Goal: Find specific page/section: Find specific page/section

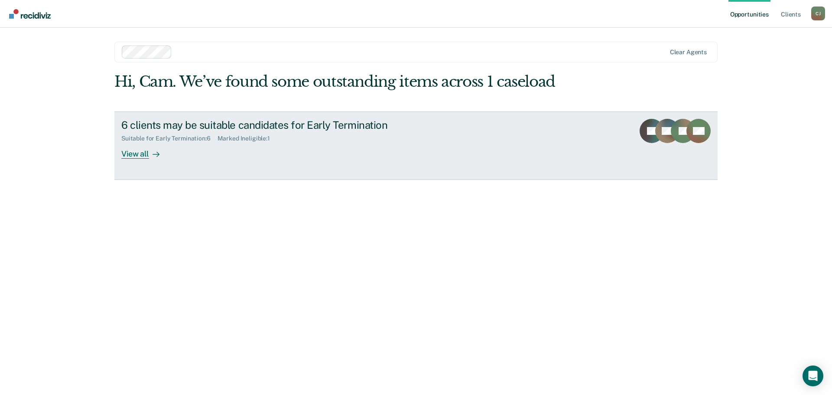
click at [154, 156] on icon at bounding box center [155, 154] width 7 height 7
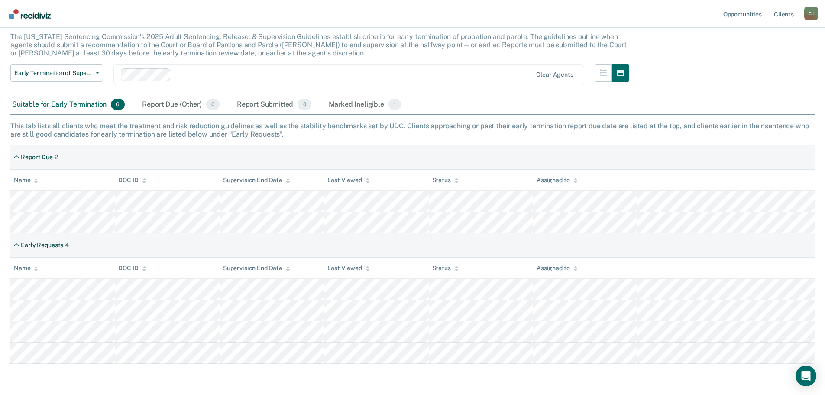
scroll to position [83, 0]
